Goal: Task Accomplishment & Management: Complete application form

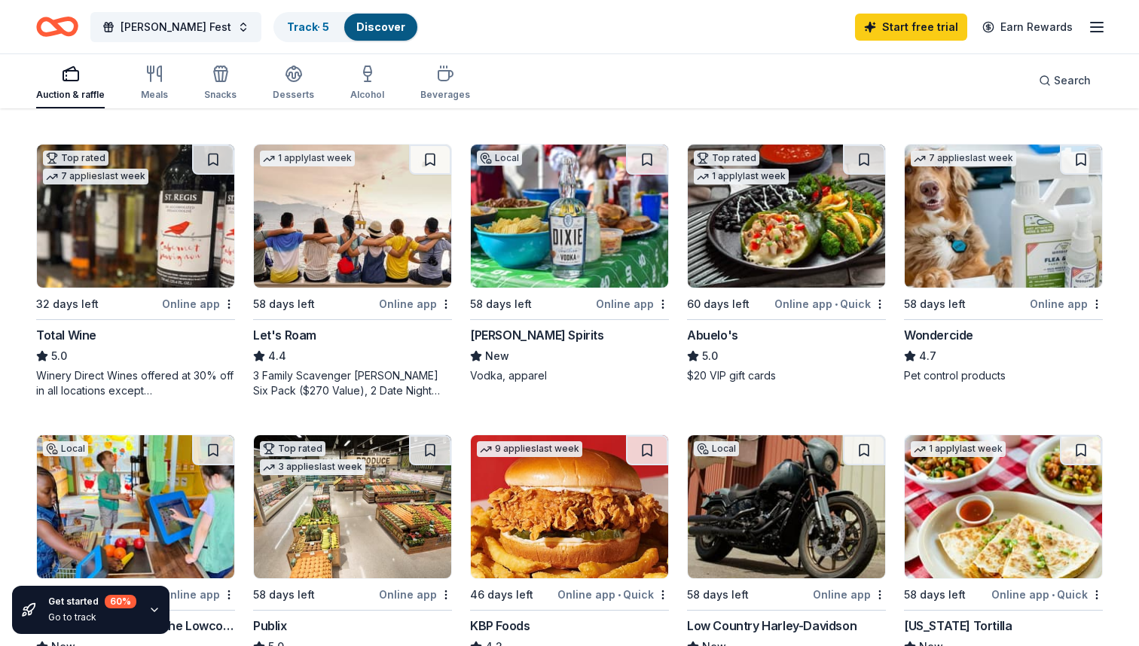
scroll to position [741, 0]
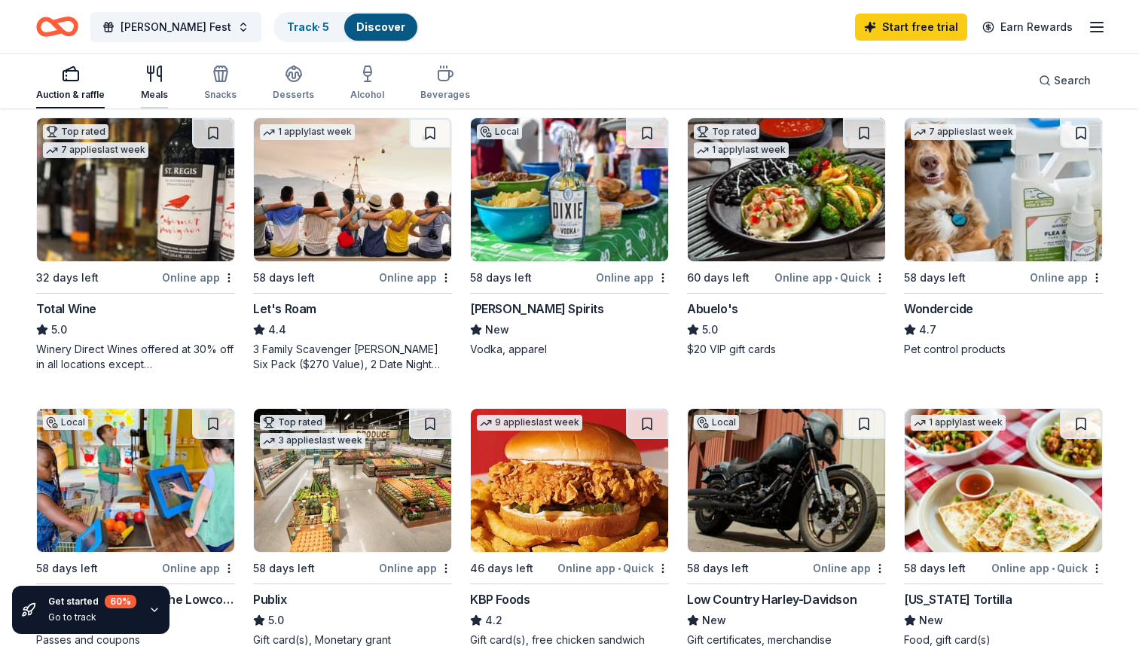
click at [157, 81] on icon "button" at bounding box center [154, 74] width 18 height 18
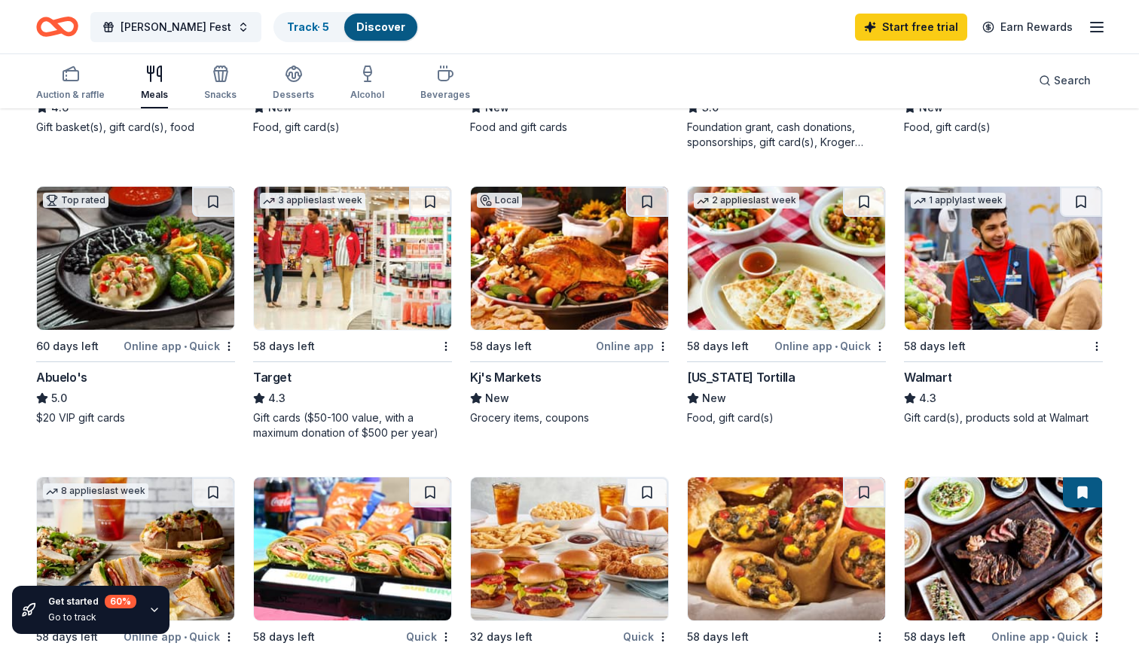
scroll to position [677, 0]
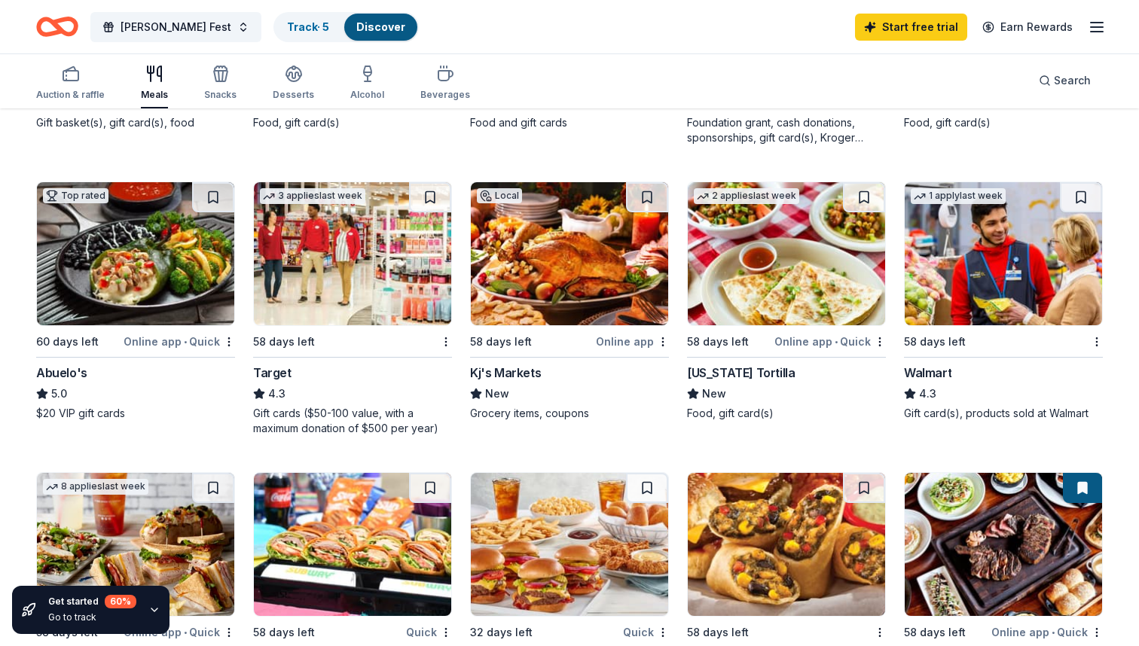
click at [921, 373] on div "Walmart" at bounding box center [927, 373] width 47 height 18
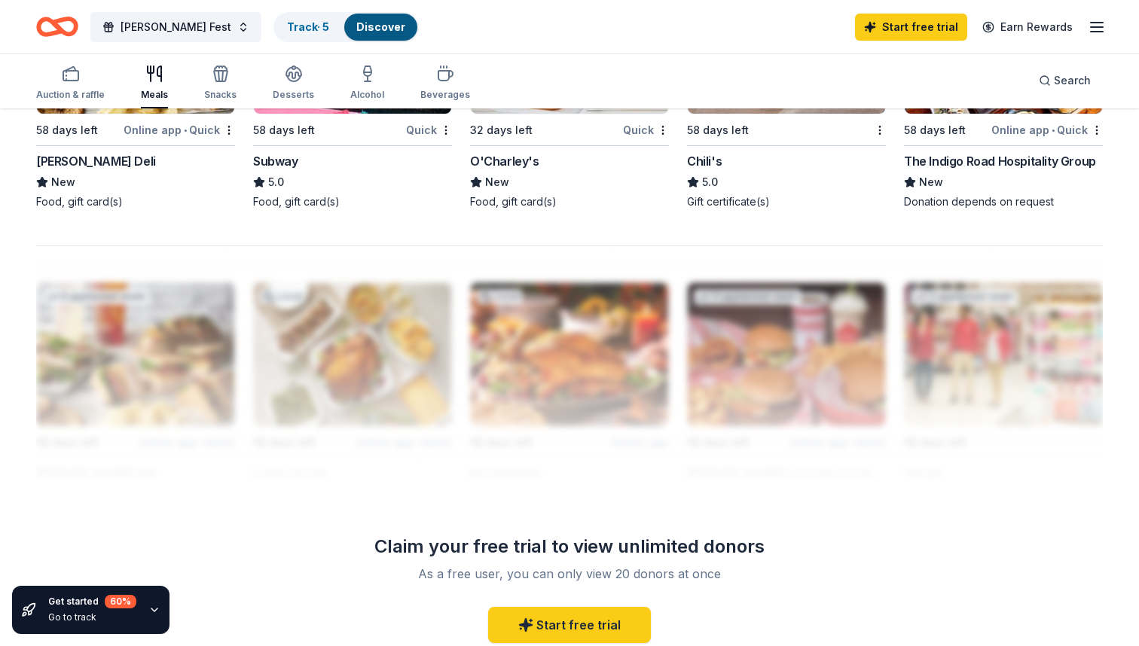
scroll to position [986, 0]
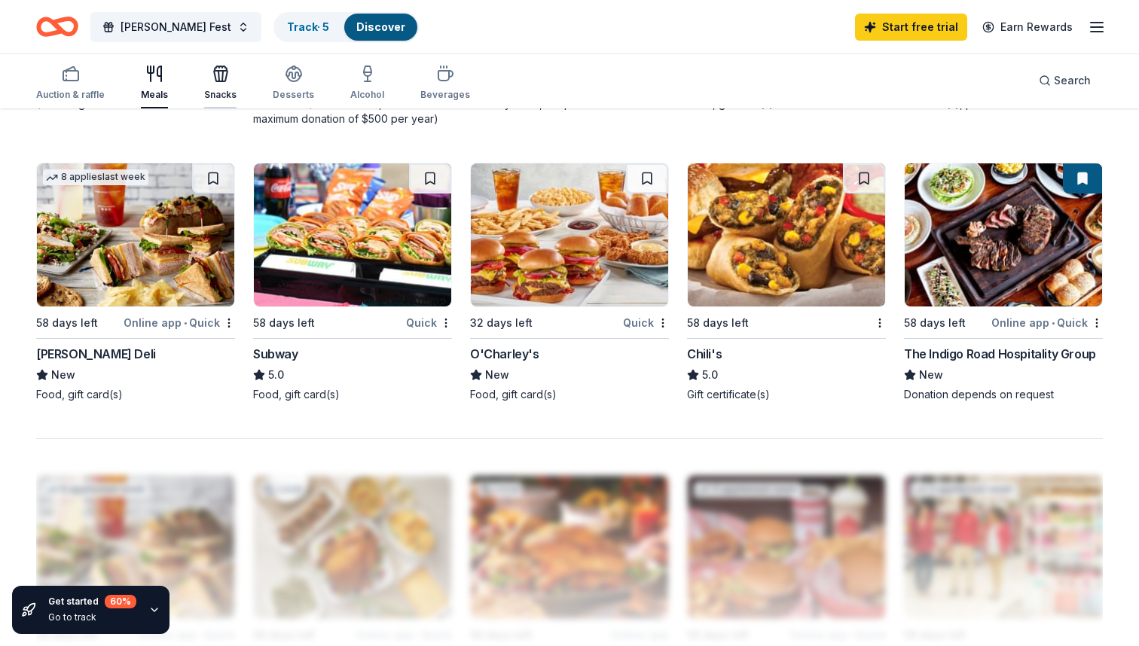
click at [221, 84] on div "Snacks" at bounding box center [220, 83] width 32 height 36
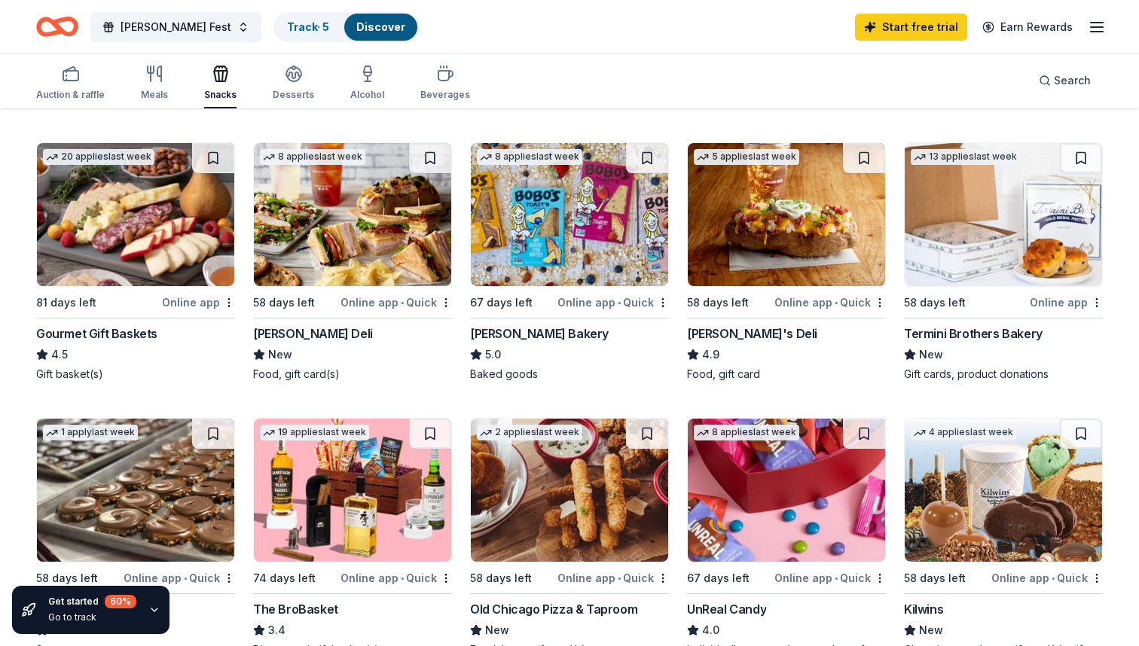
scroll to position [427, 0]
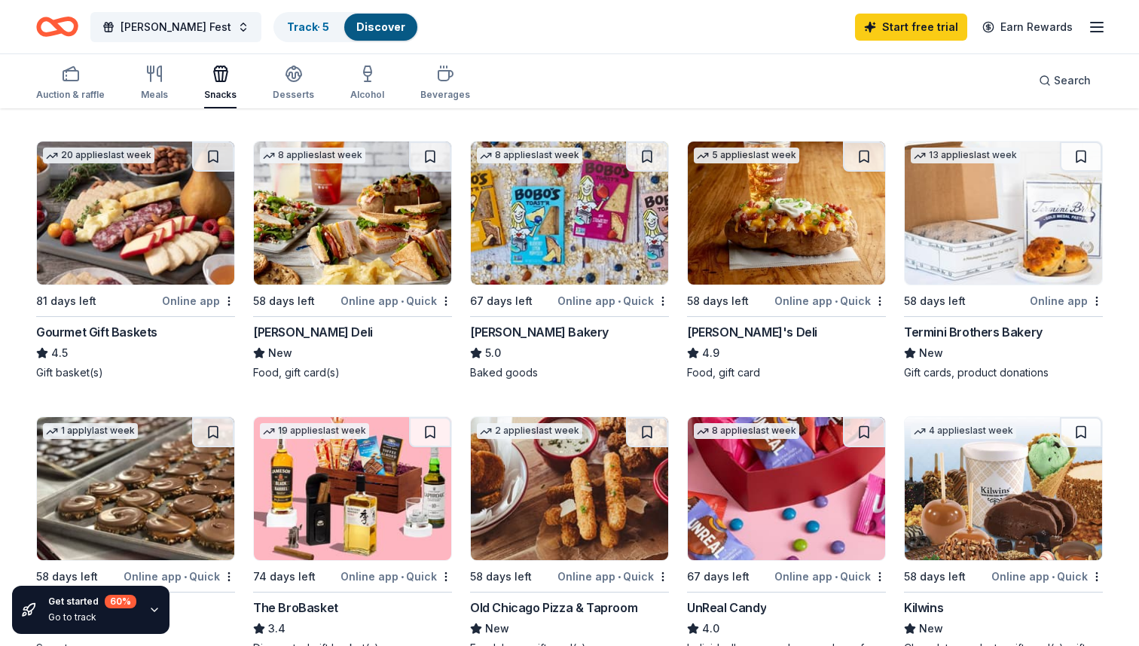
click at [306, 326] on div "McAlister's Deli" at bounding box center [313, 332] width 120 height 18
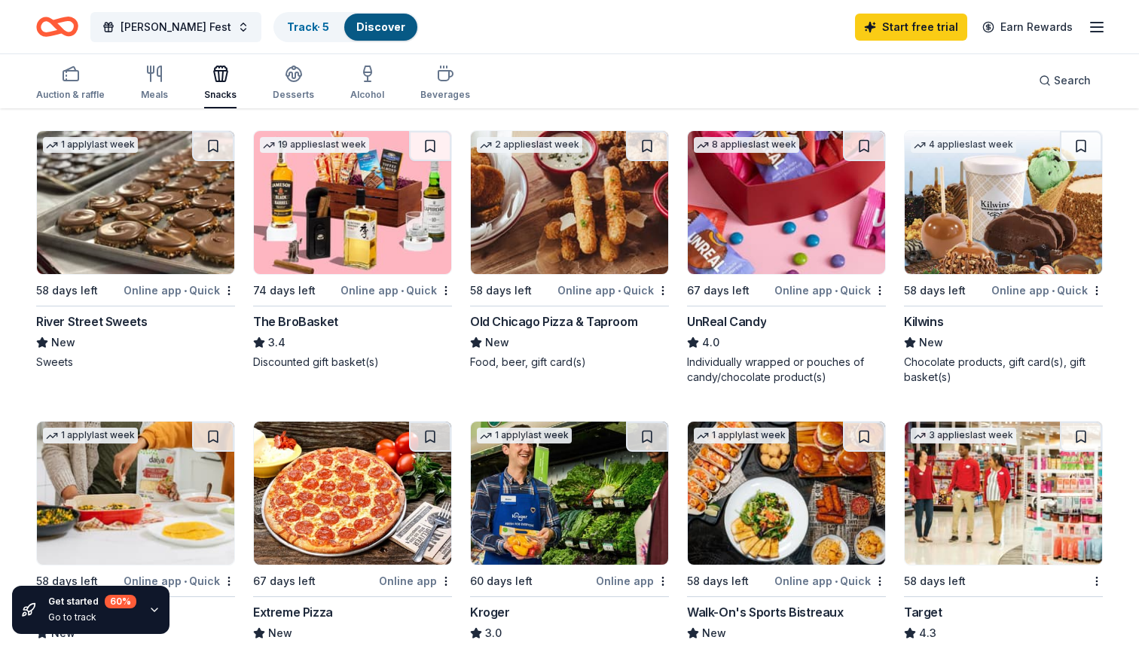
scroll to position [715, 0]
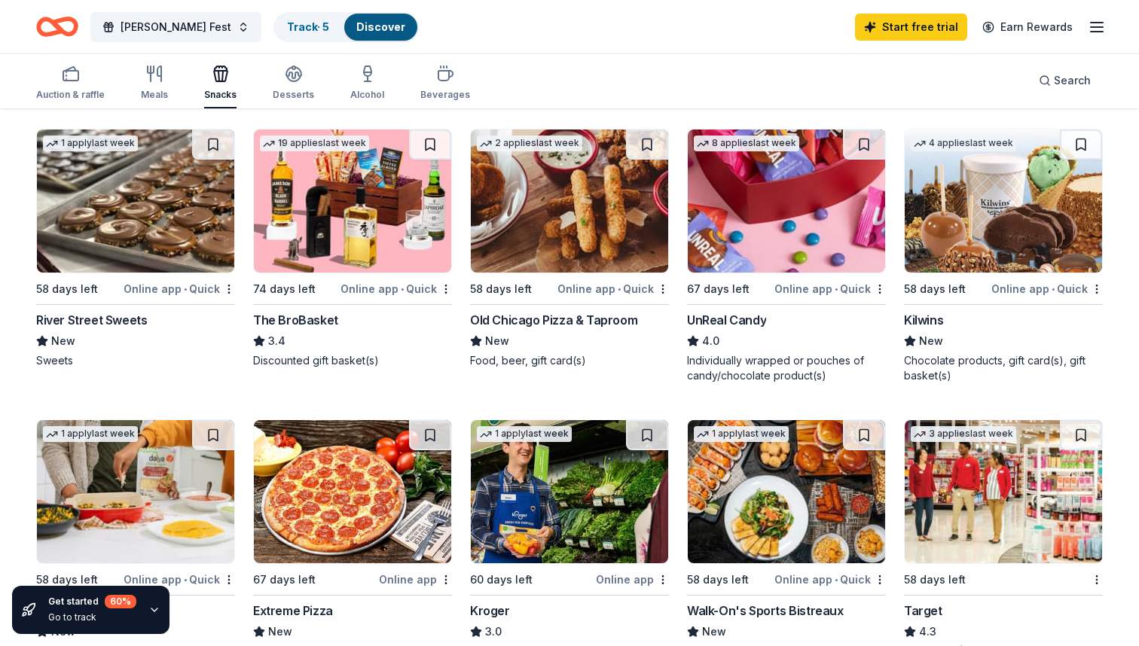
click at [931, 316] on div "Kilwins" at bounding box center [923, 320] width 39 height 18
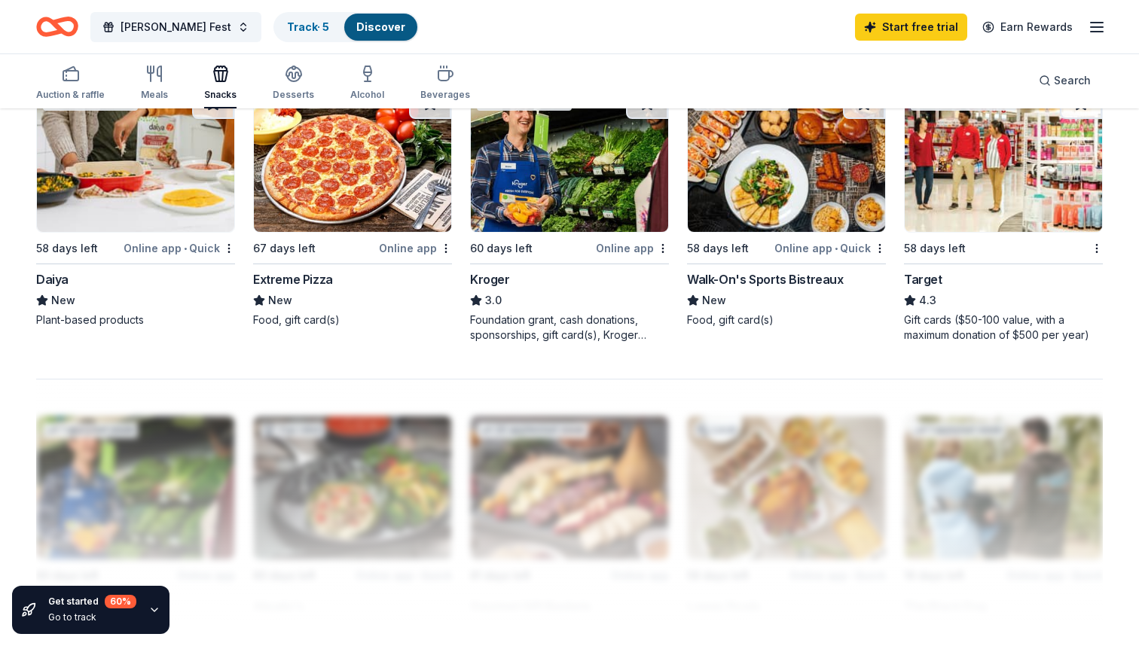
scroll to position [1050, 0]
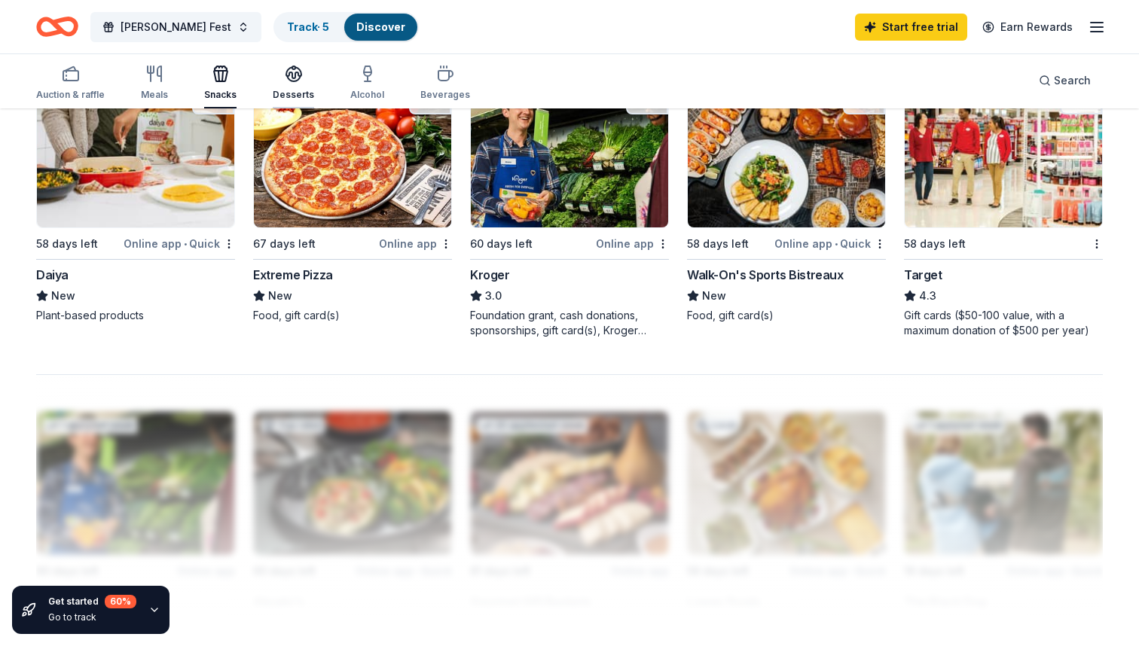
click at [287, 75] on icon "button" at bounding box center [294, 74] width 18 height 18
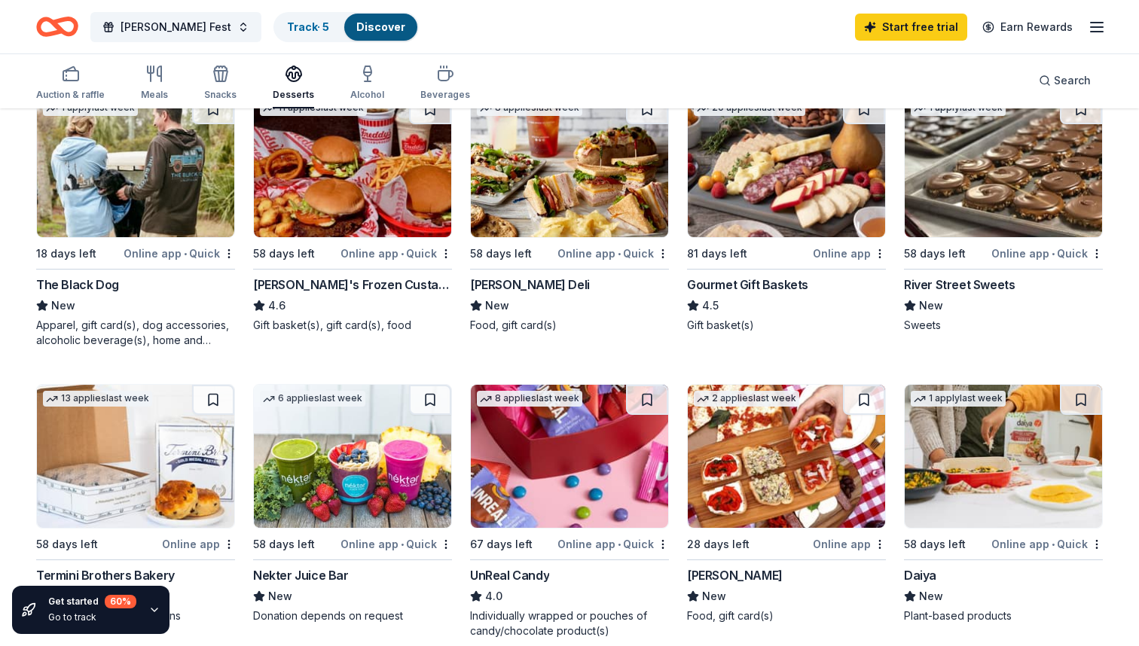
scroll to position [182, 0]
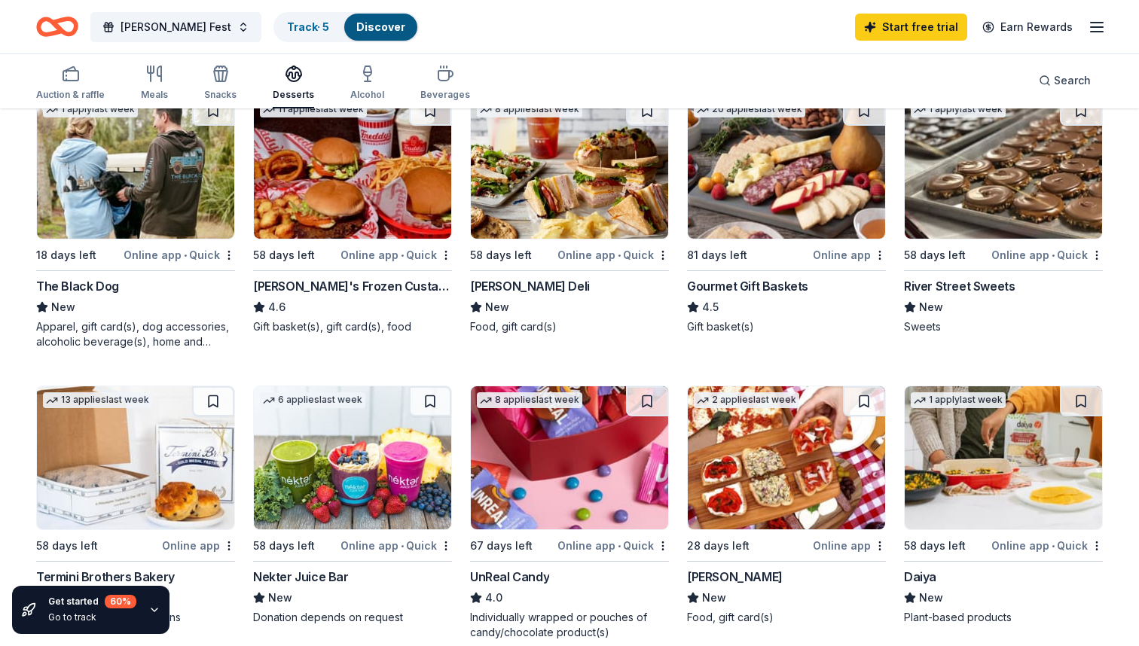
click at [986, 278] on div "River Street Sweets" at bounding box center [959, 286] width 111 height 18
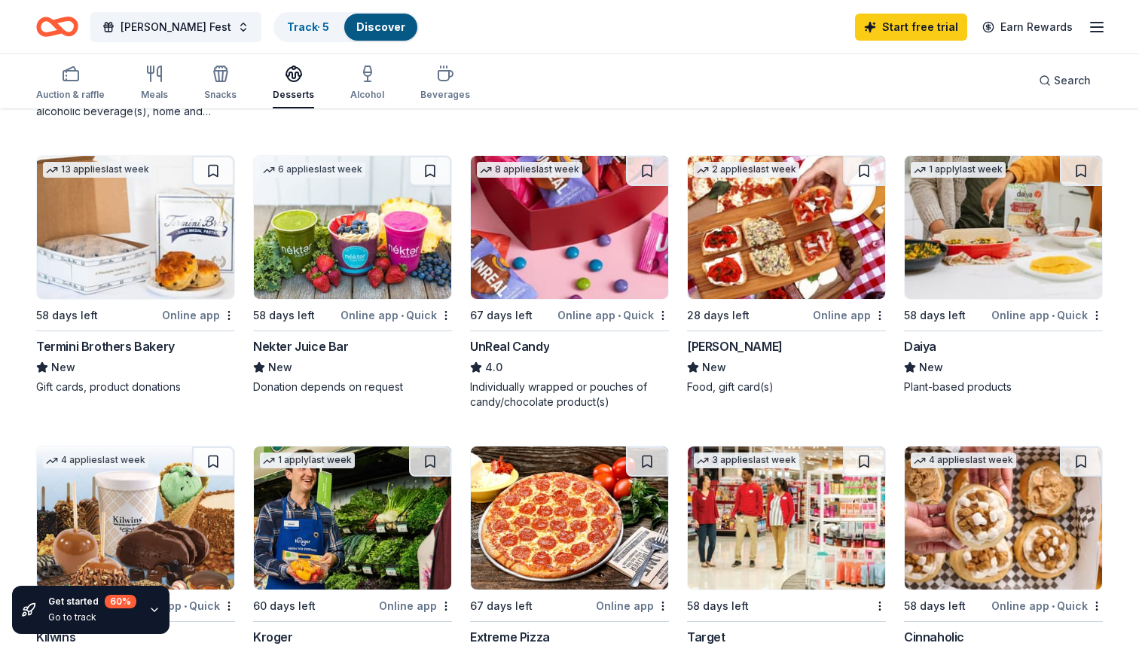
scroll to position [401, 0]
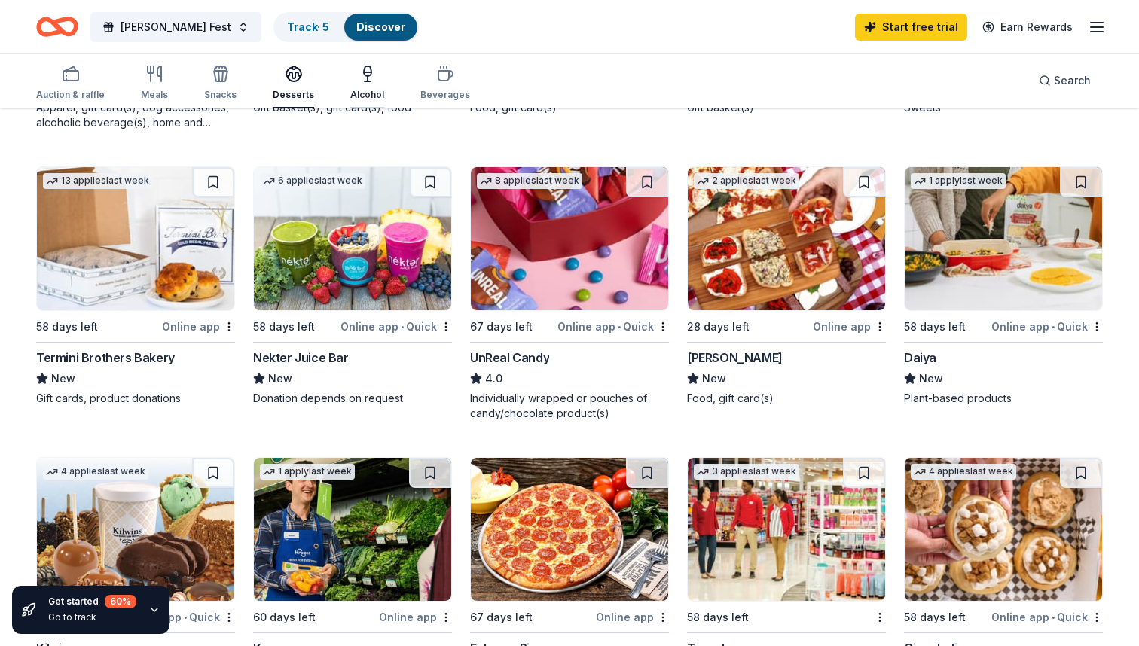
click at [367, 76] on icon "button" at bounding box center [367, 74] width 18 height 18
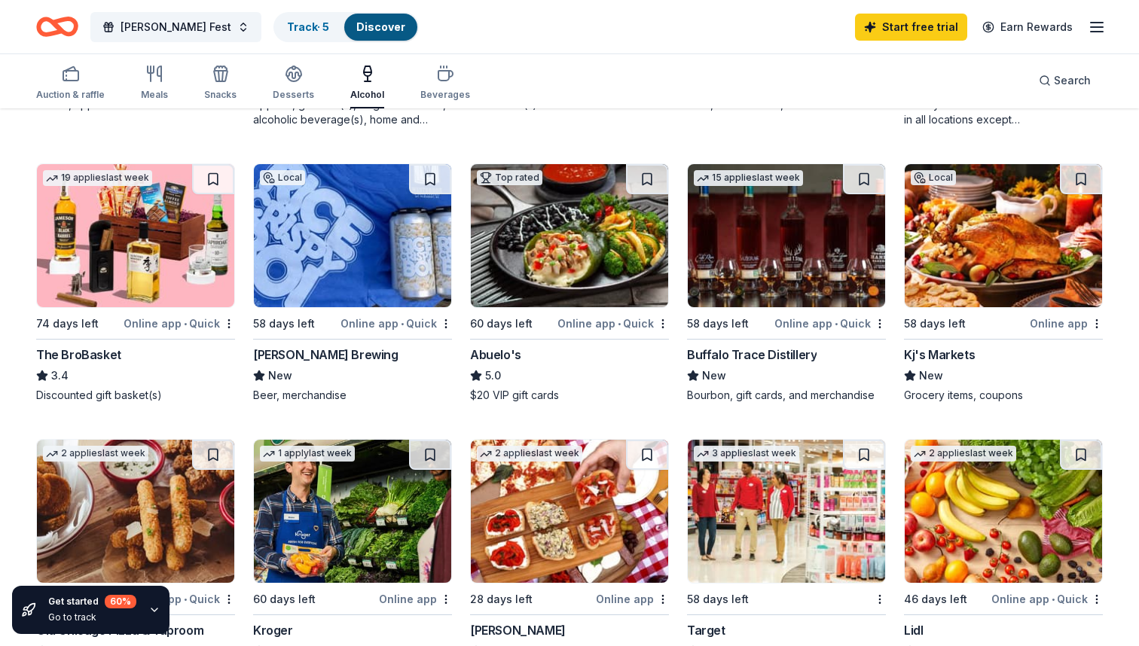
scroll to position [412, 0]
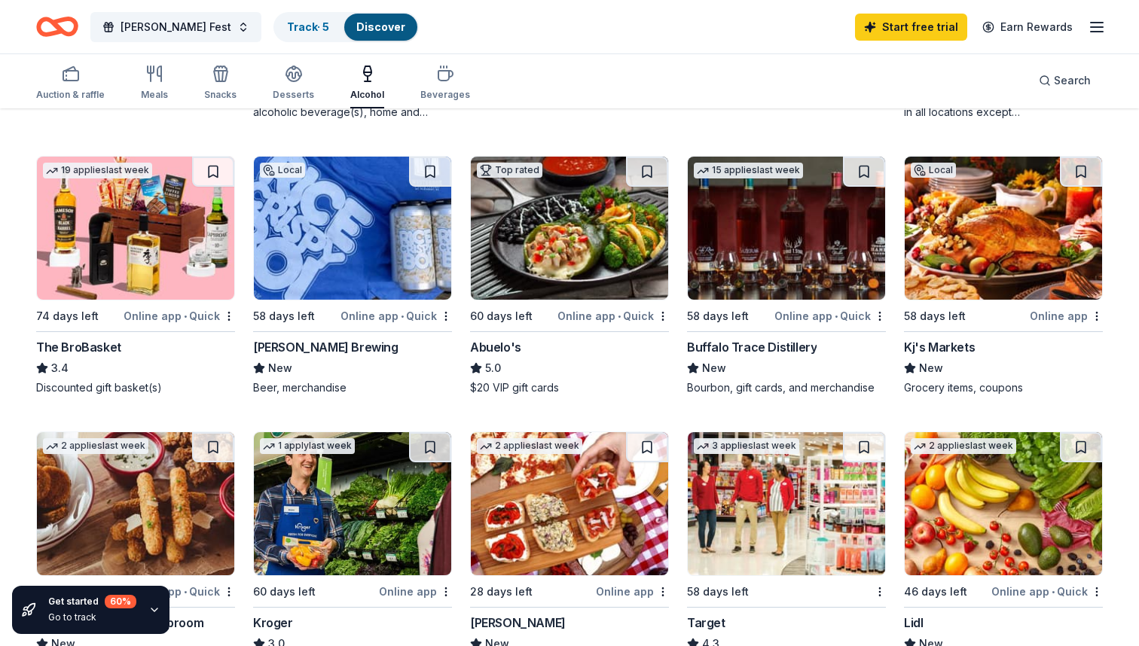
click at [754, 346] on div "Buffalo Trace Distillery" at bounding box center [752, 347] width 130 height 18
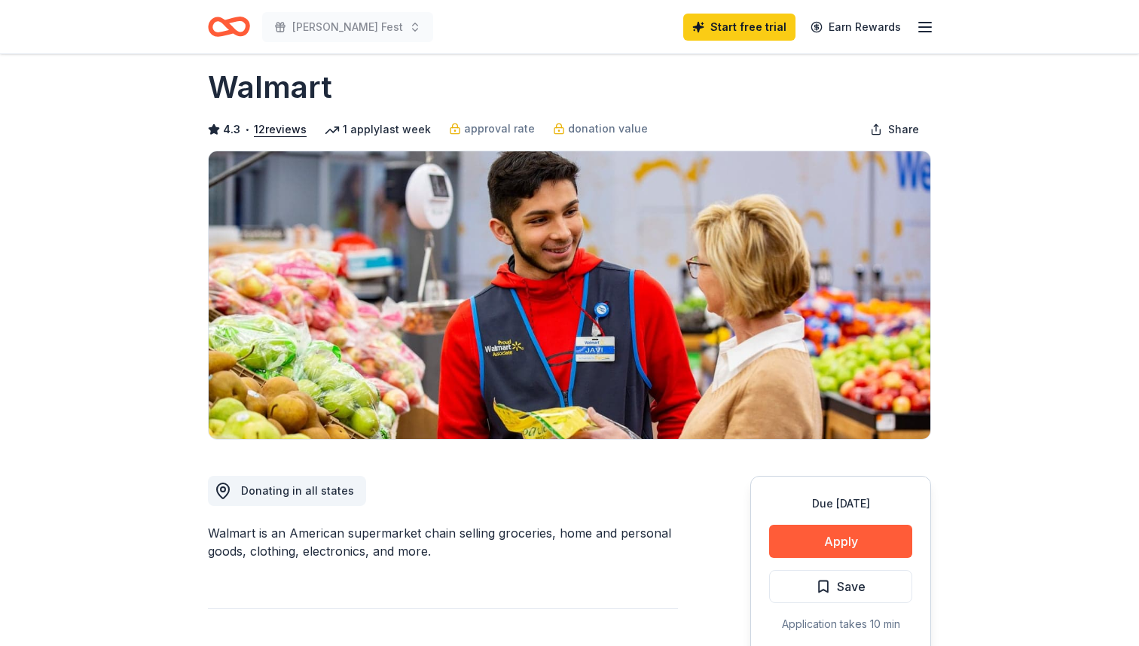
scroll to position [21, 0]
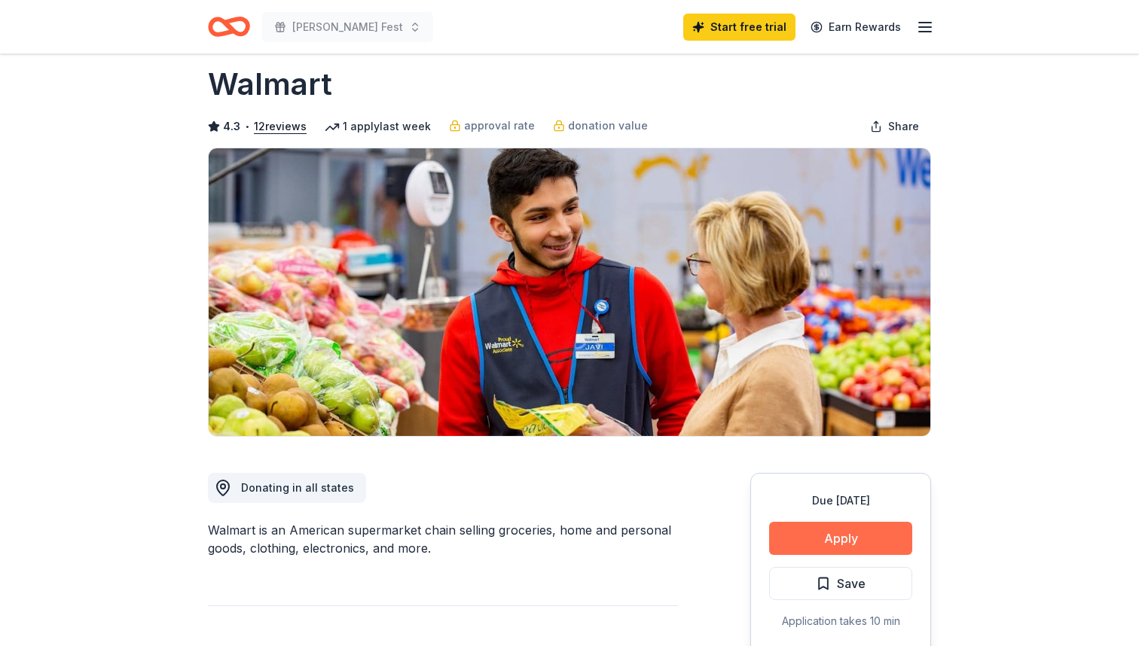
click at [840, 530] on button "Apply" at bounding box center [840, 538] width 143 height 33
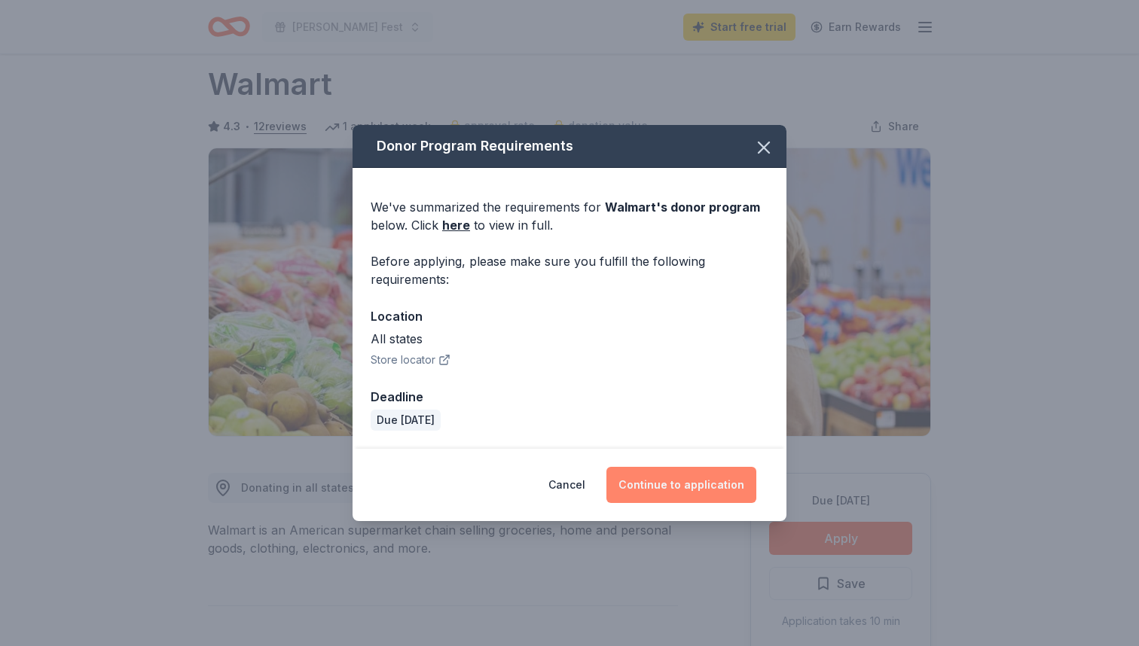
click at [675, 485] on button "Continue to application" at bounding box center [681, 485] width 150 height 36
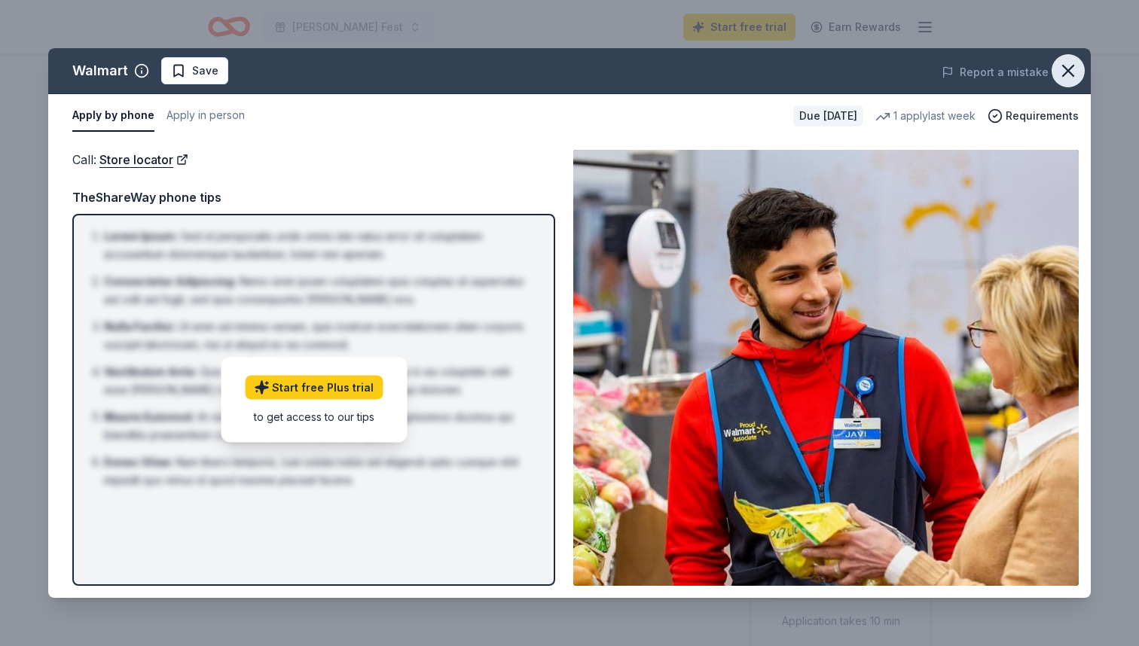
click at [1067, 70] on icon "button" at bounding box center [1067, 71] width 11 height 11
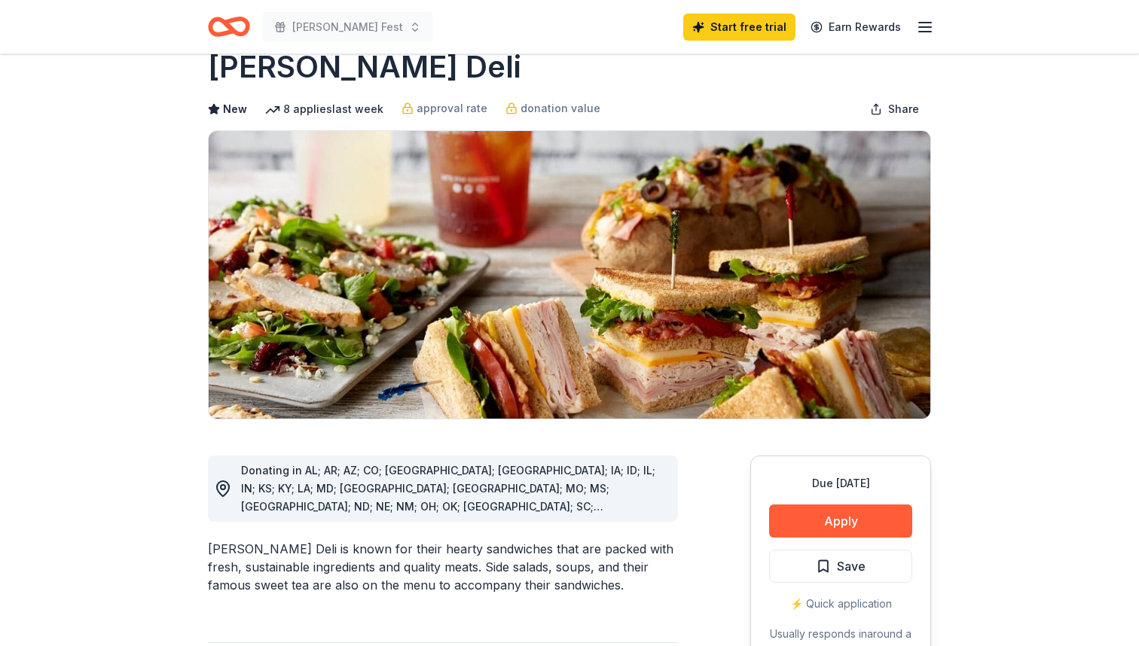
scroll to position [41, 0]
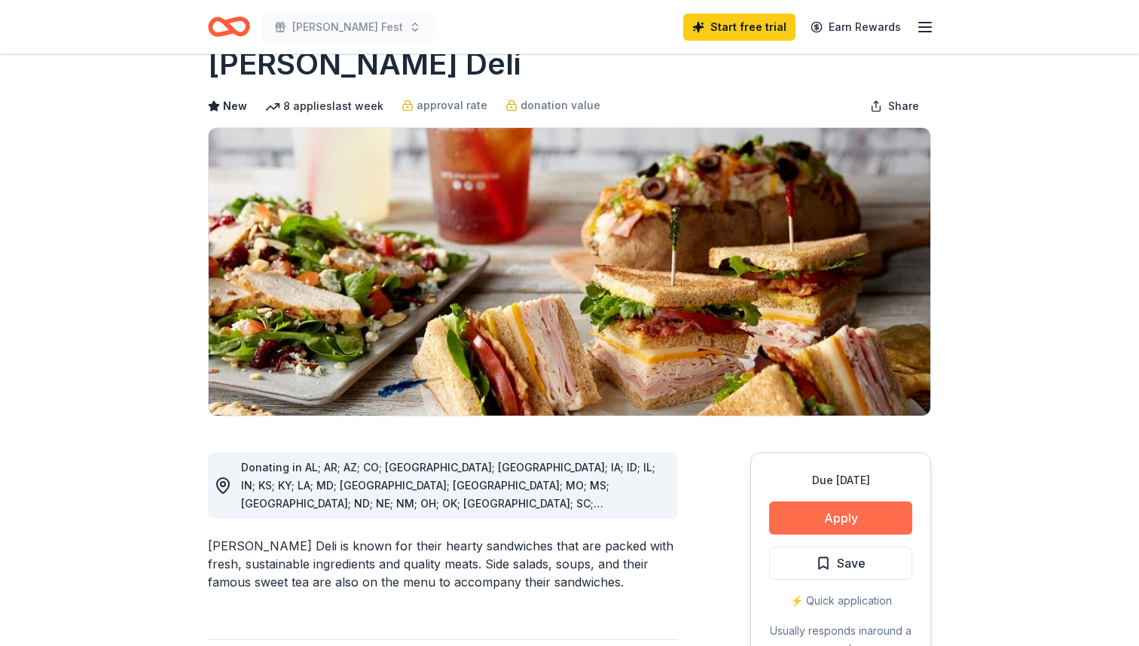
click at [825, 519] on button "Apply" at bounding box center [840, 517] width 143 height 33
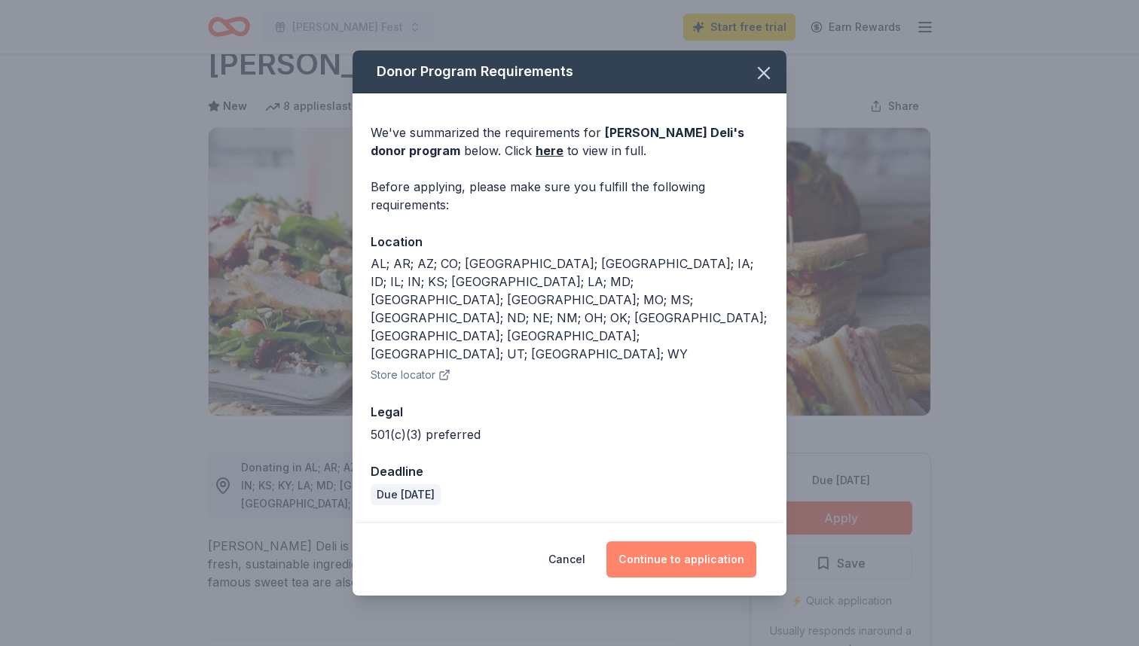
click at [680, 541] on button "Continue to application" at bounding box center [681, 559] width 150 height 36
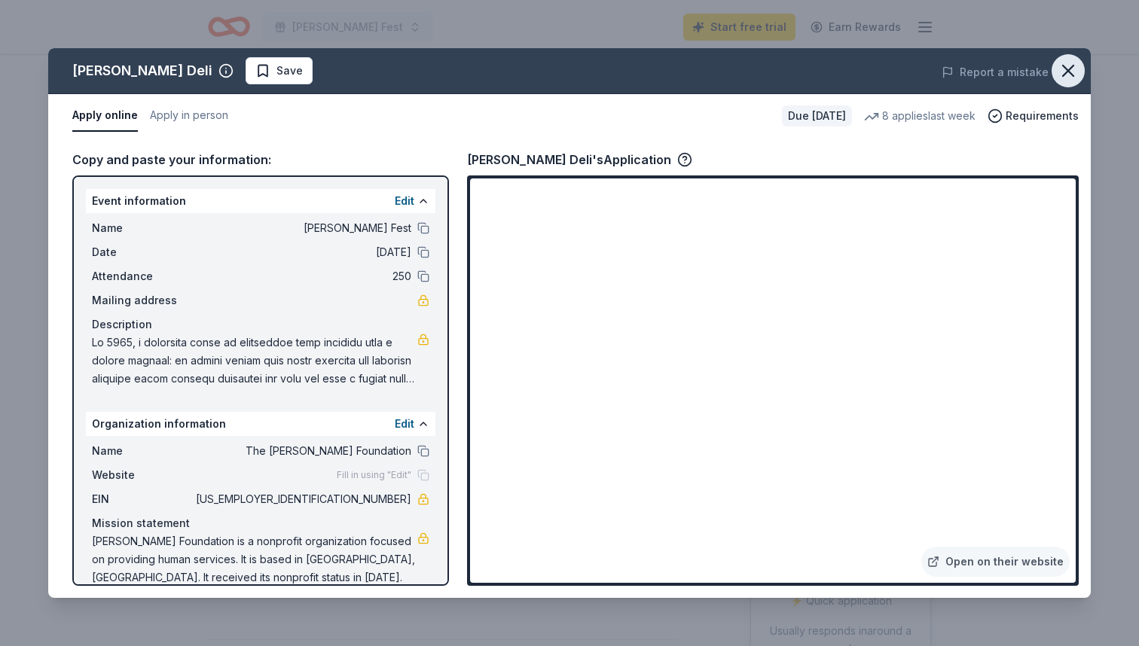
click at [1066, 70] on icon "button" at bounding box center [1067, 71] width 11 height 11
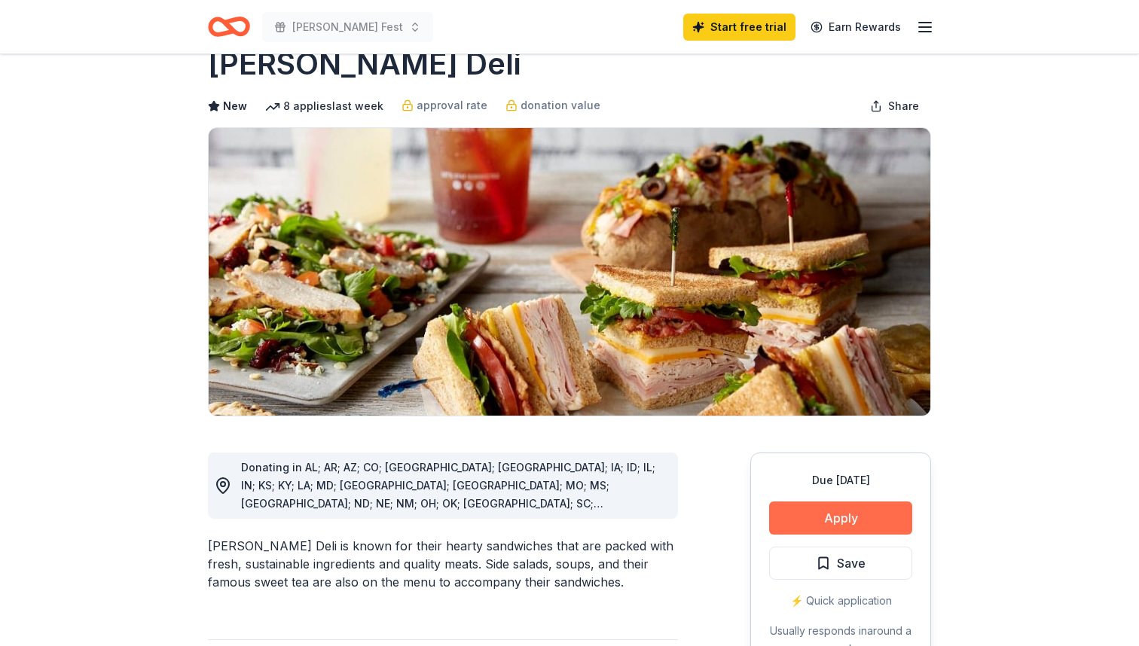
click at [861, 516] on button "Apply" at bounding box center [840, 517] width 143 height 33
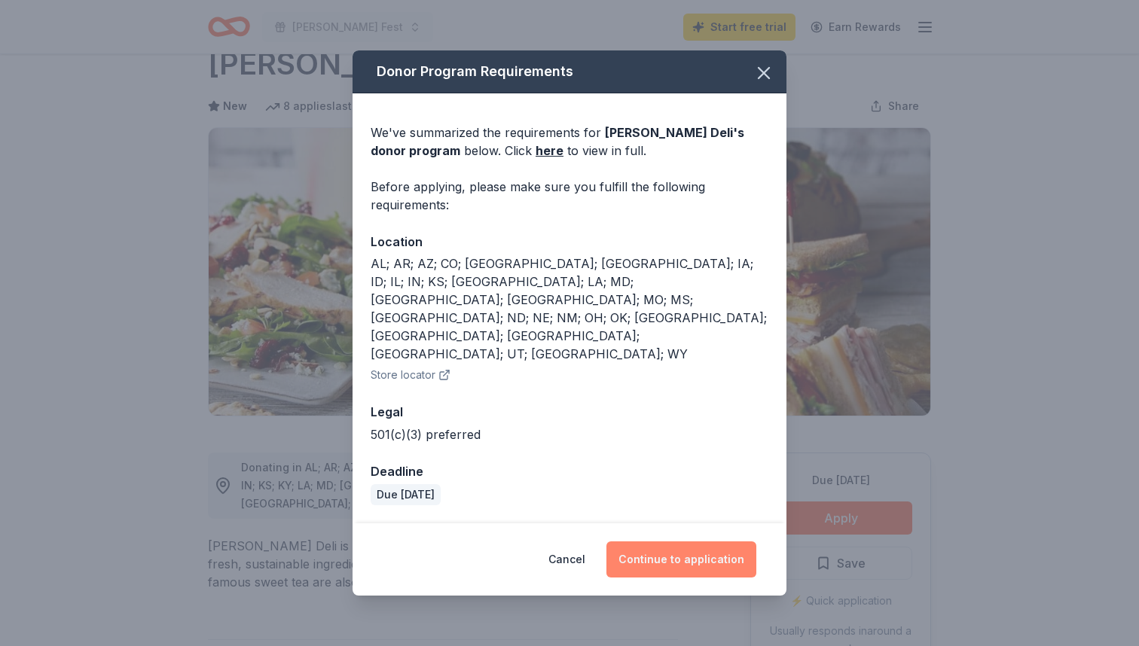
click at [699, 541] on button "Continue to application" at bounding box center [681, 559] width 150 height 36
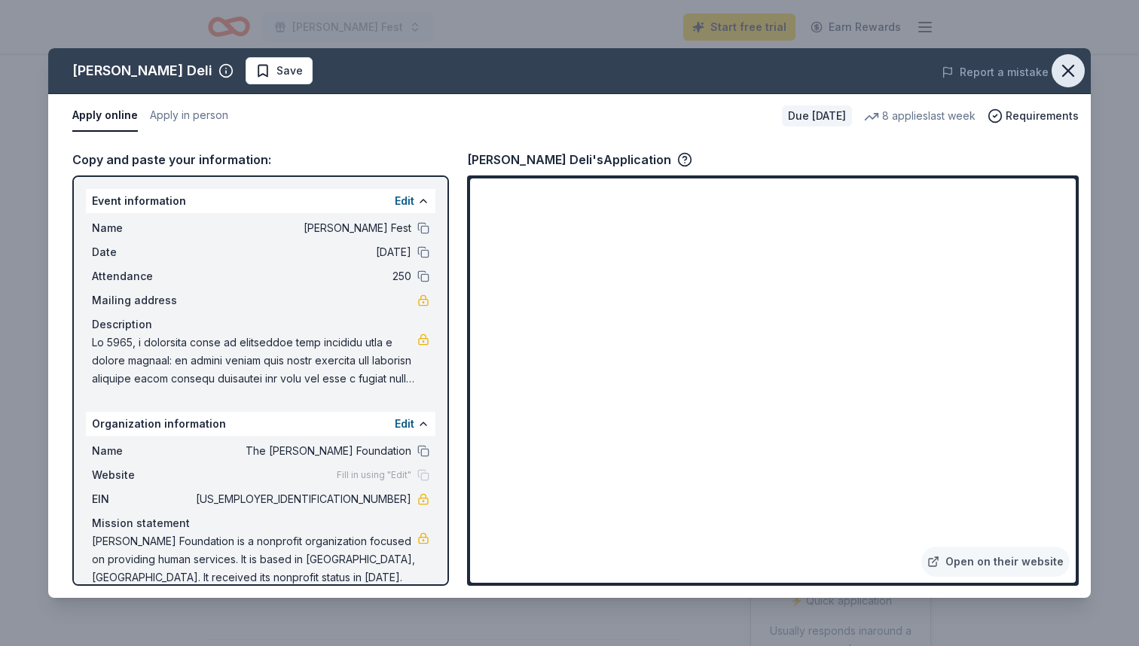
click at [1065, 71] on icon "button" at bounding box center [1067, 70] width 21 height 21
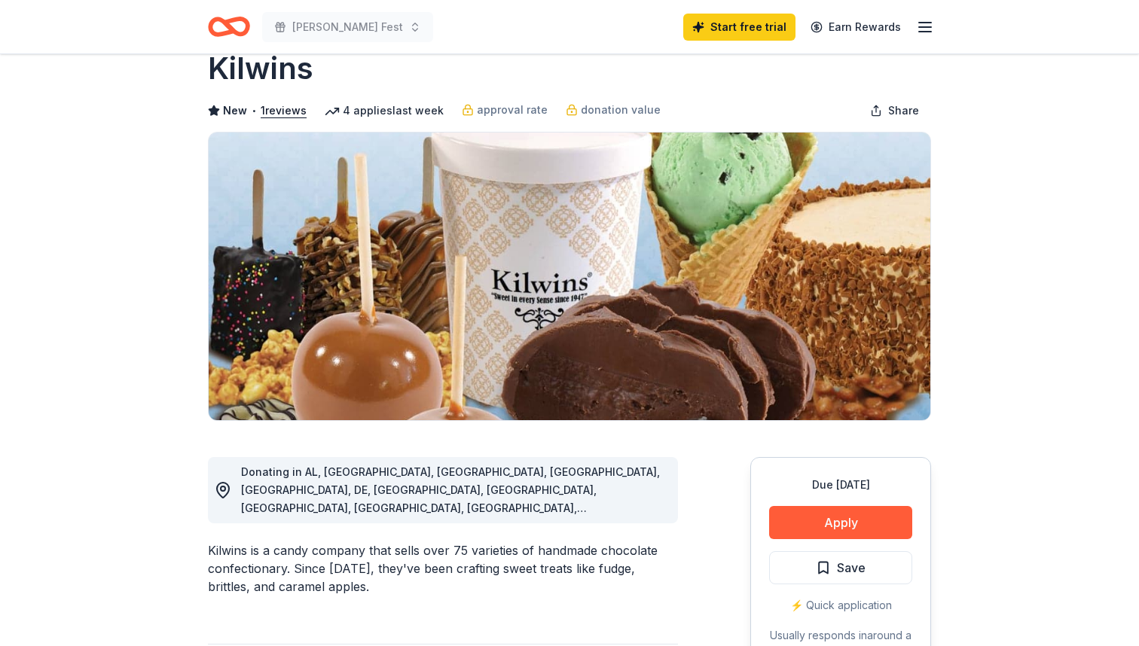
scroll to position [38, 0]
click at [858, 521] on button "Apply" at bounding box center [840, 521] width 143 height 33
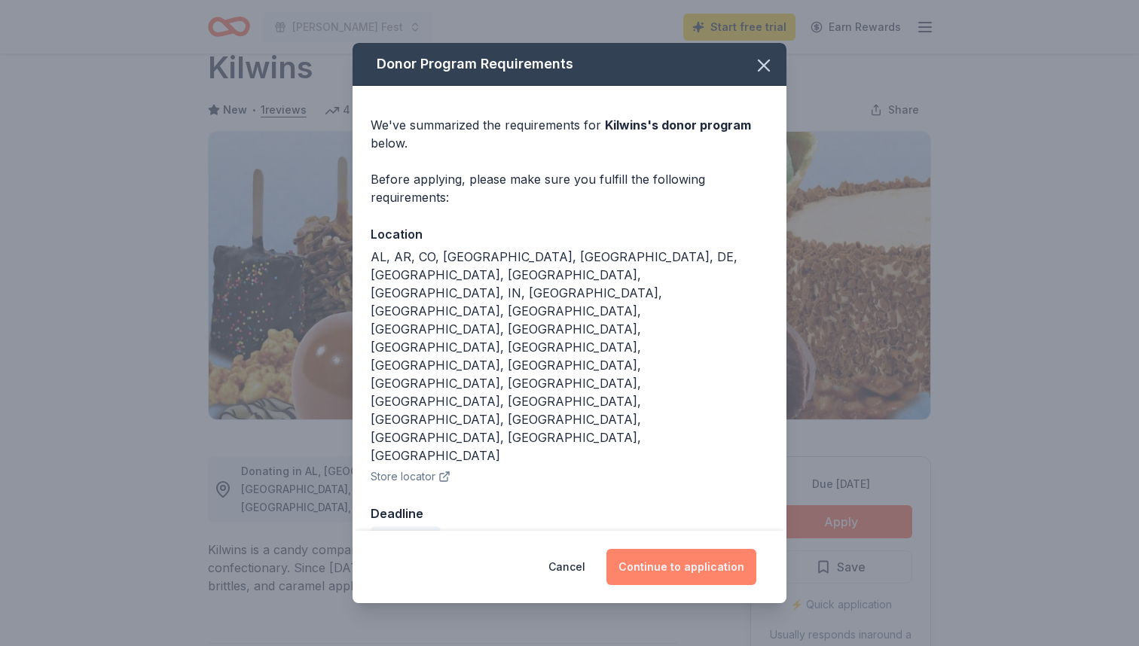
click at [724, 549] on button "Continue to application" at bounding box center [681, 567] width 150 height 36
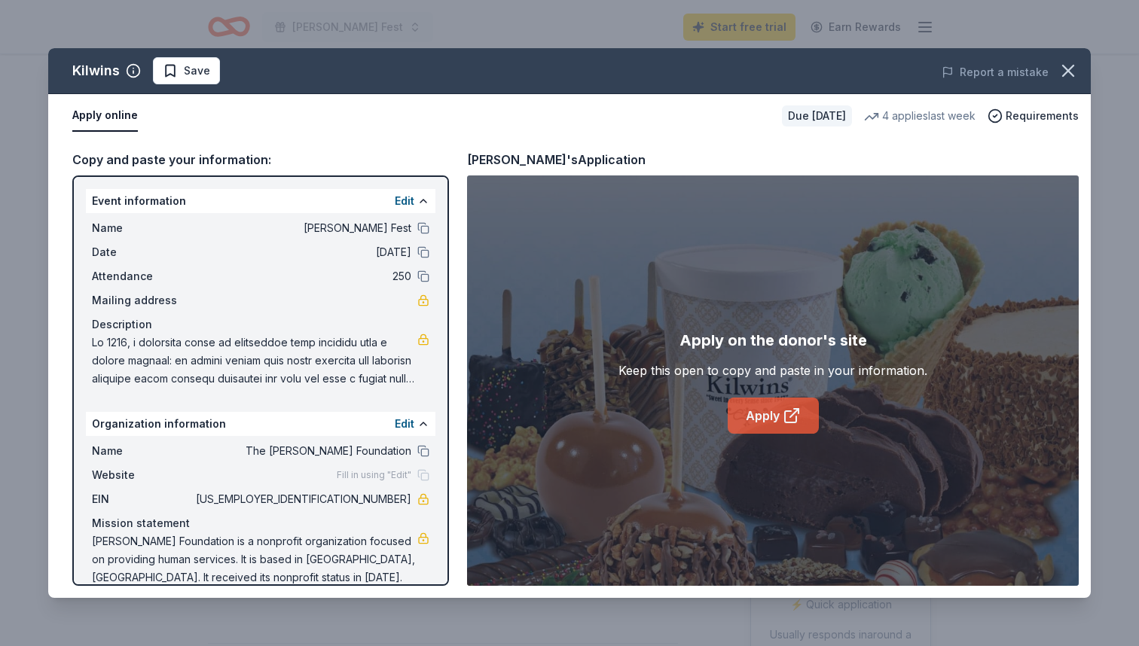
click at [755, 415] on link "Apply" at bounding box center [772, 416] width 91 height 36
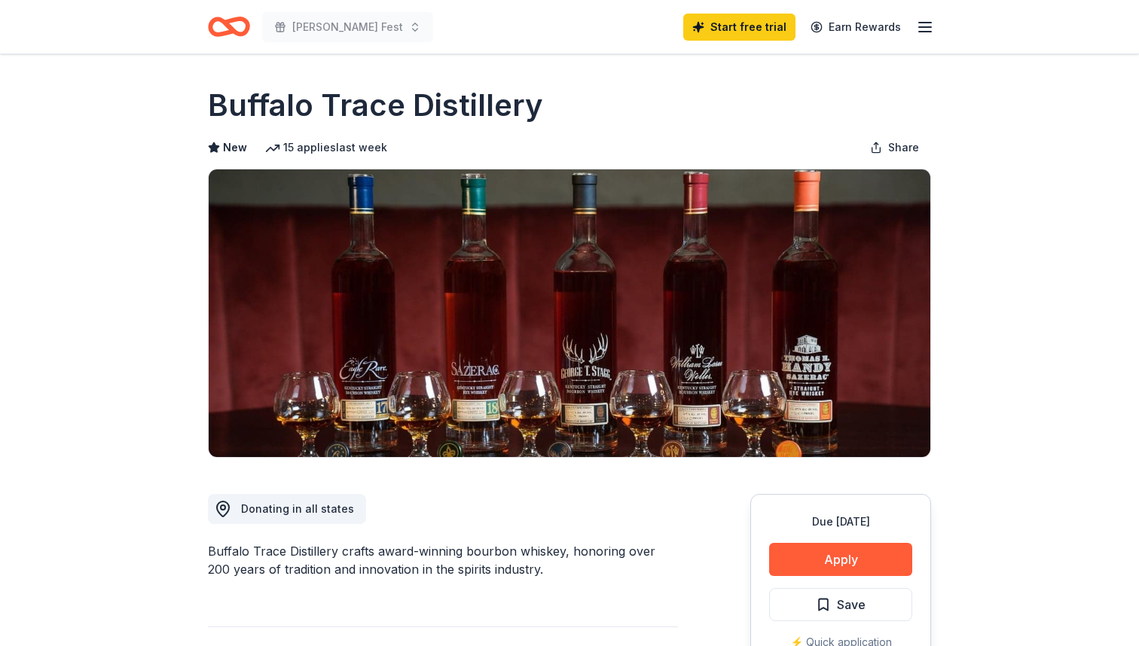
scroll to position [11, 0]
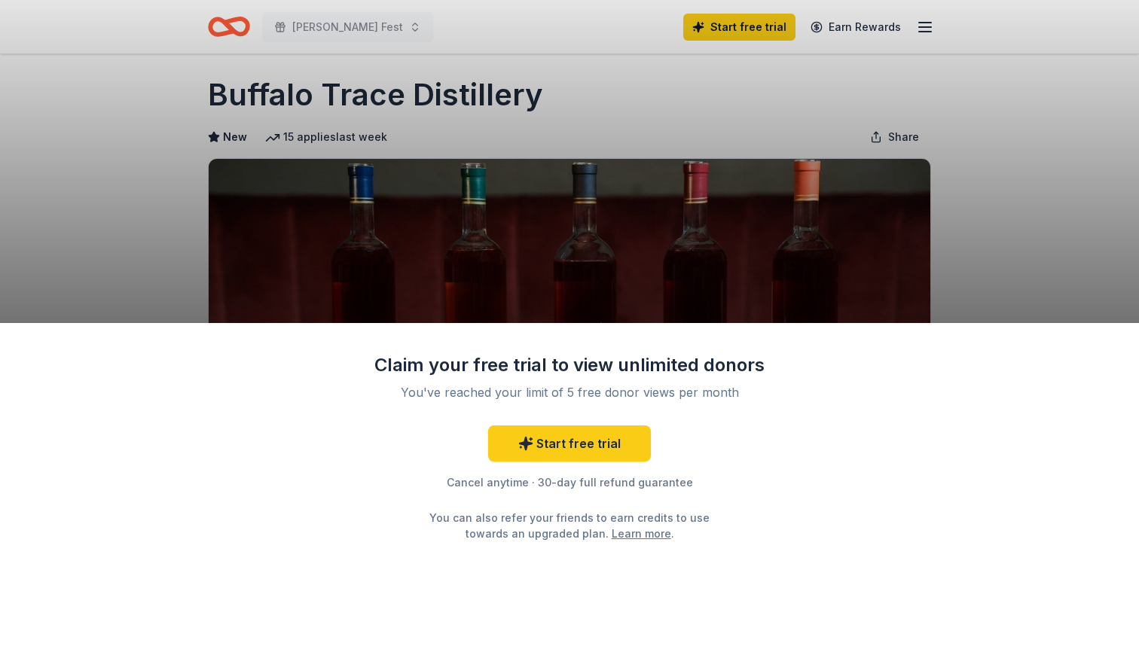
click at [1053, 235] on div "Claim your free trial to view unlimited donors You've reached your limit of 5 f…" at bounding box center [569, 323] width 1139 height 646
